Goal: Find specific page/section: Find specific page/section

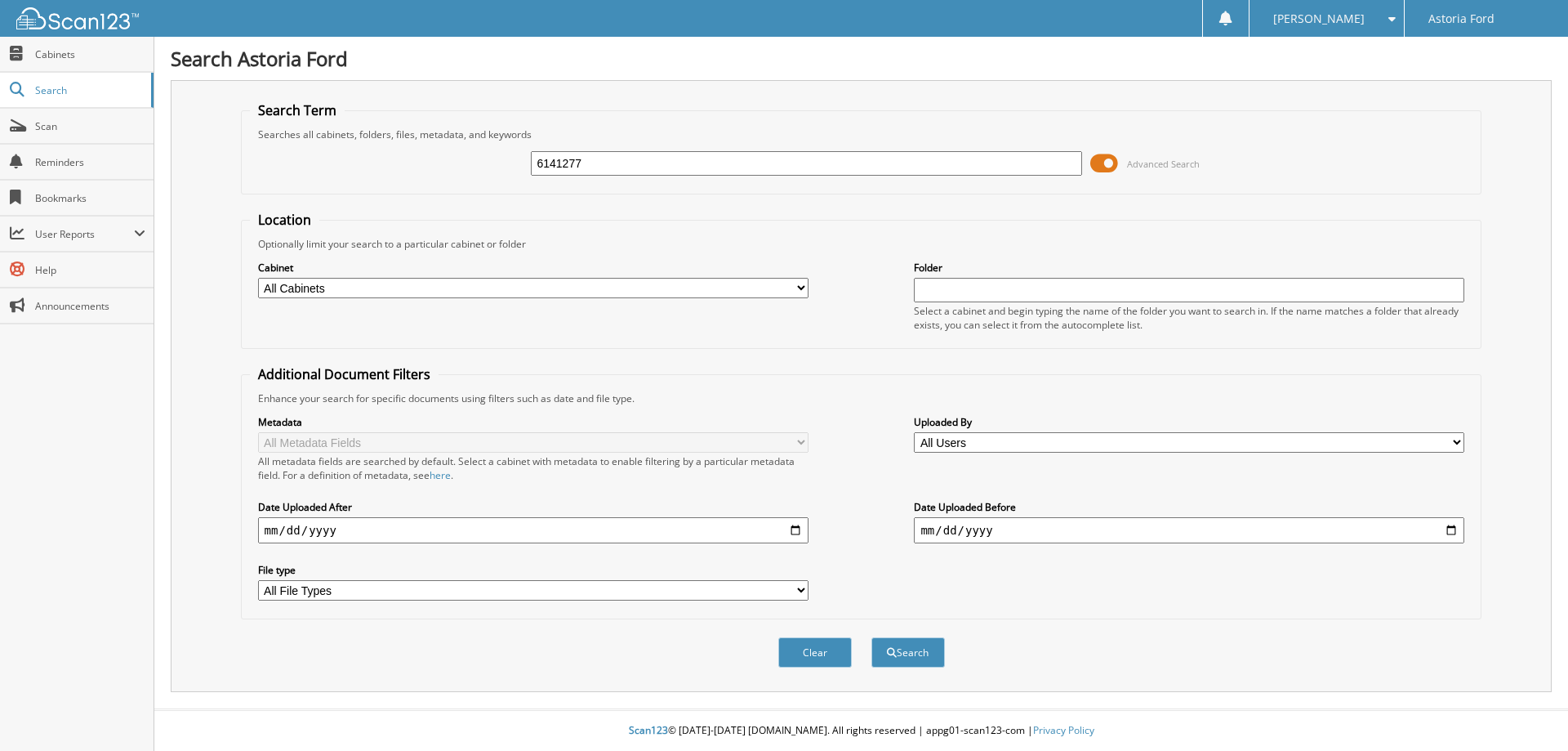
type input "6141277"
click at [872, 637] on button "Search" at bounding box center [909, 652] width 74 height 30
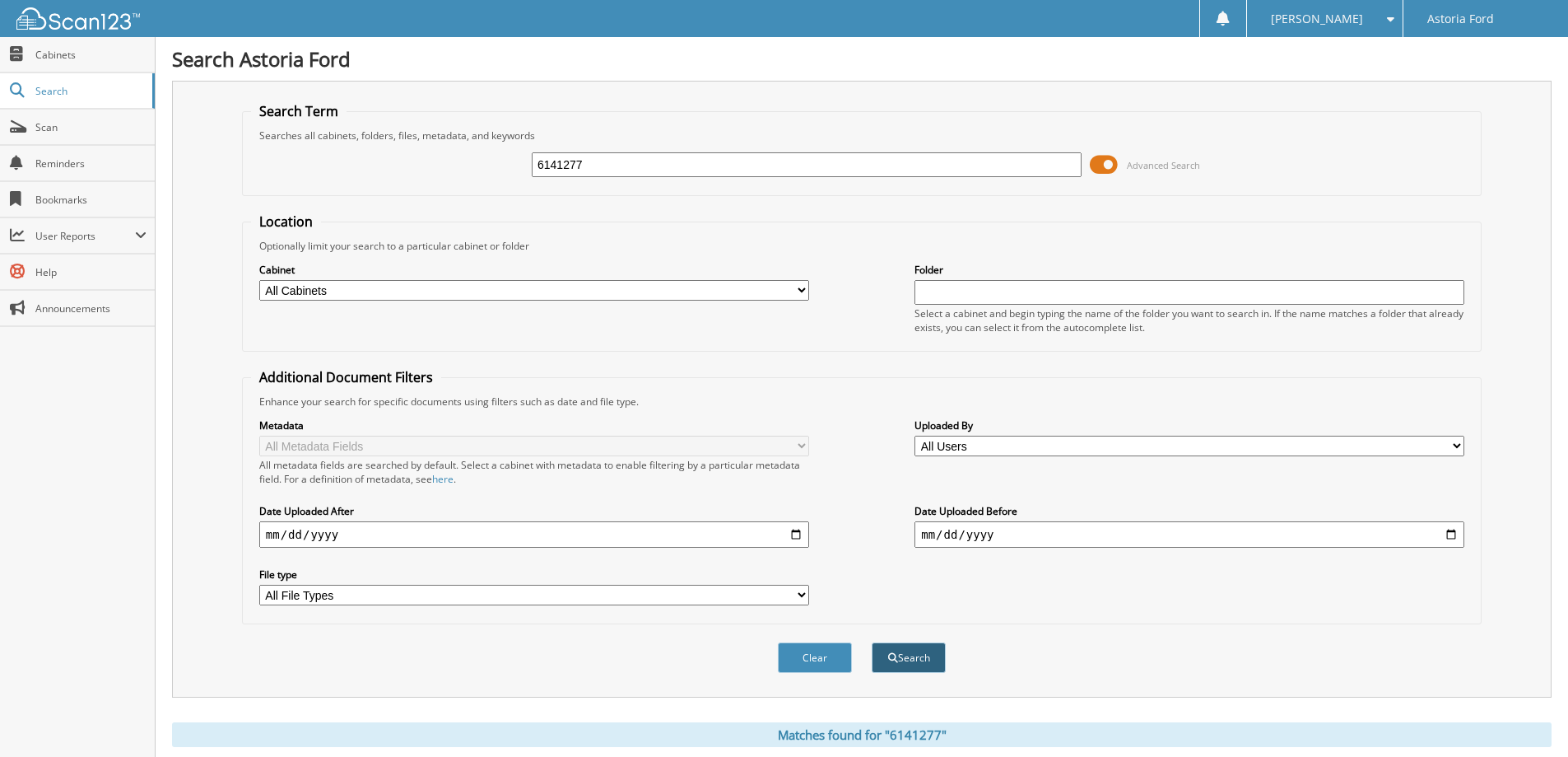
click at [902, 646] on button "Search" at bounding box center [909, 657] width 75 height 30
click at [66, 48] on span "Cabinets" at bounding box center [90, 55] width 111 height 14
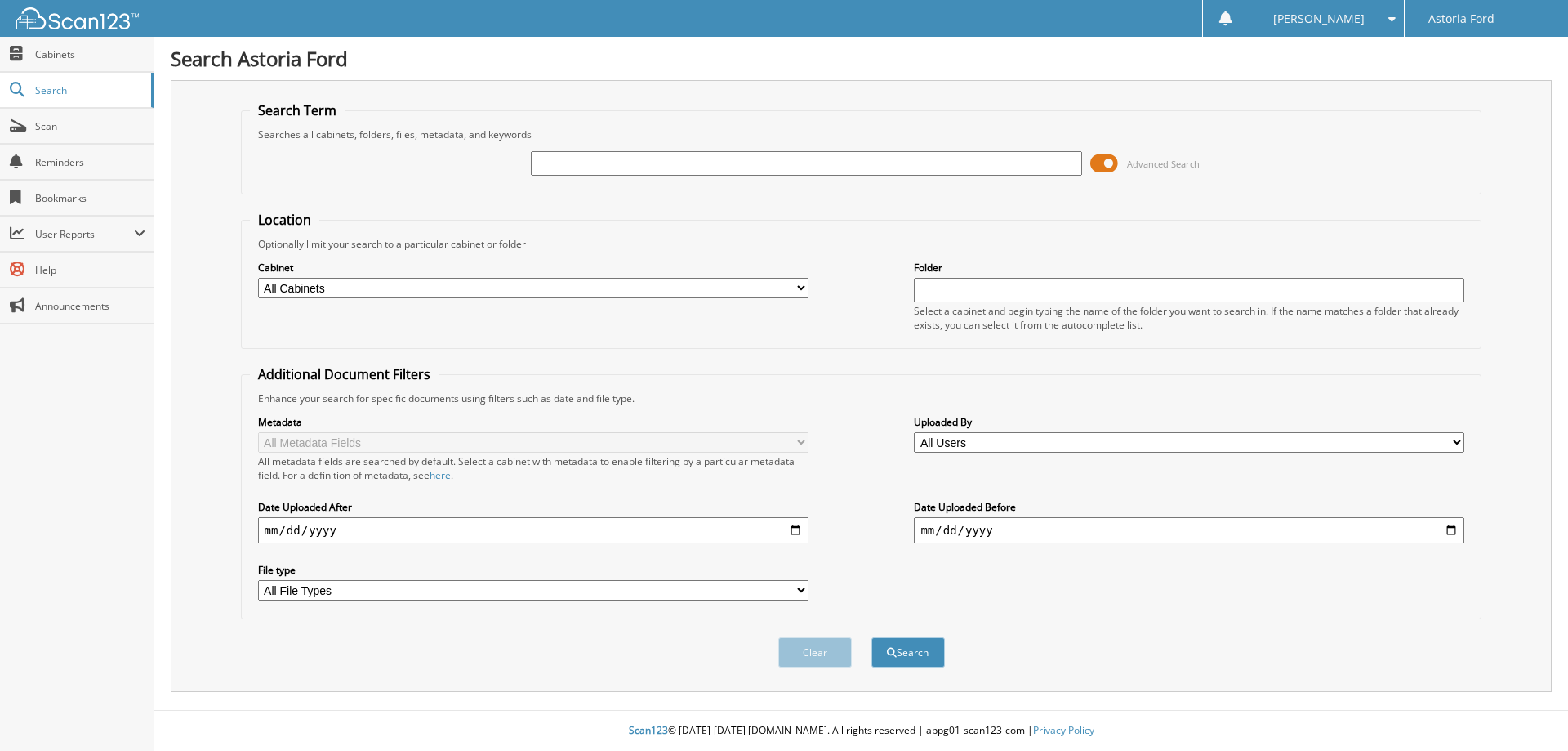
click at [65, 17] on img at bounding box center [78, 18] width 123 height 22
